Goal: Task Accomplishment & Management: Use online tool/utility

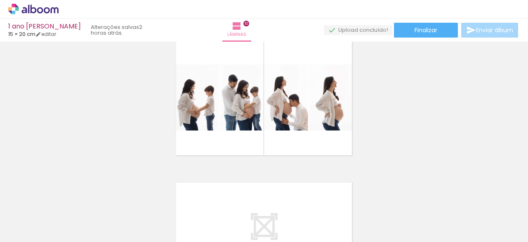
scroll to position [1312, 0]
